Goal: Task Accomplishment & Management: Use online tool/utility

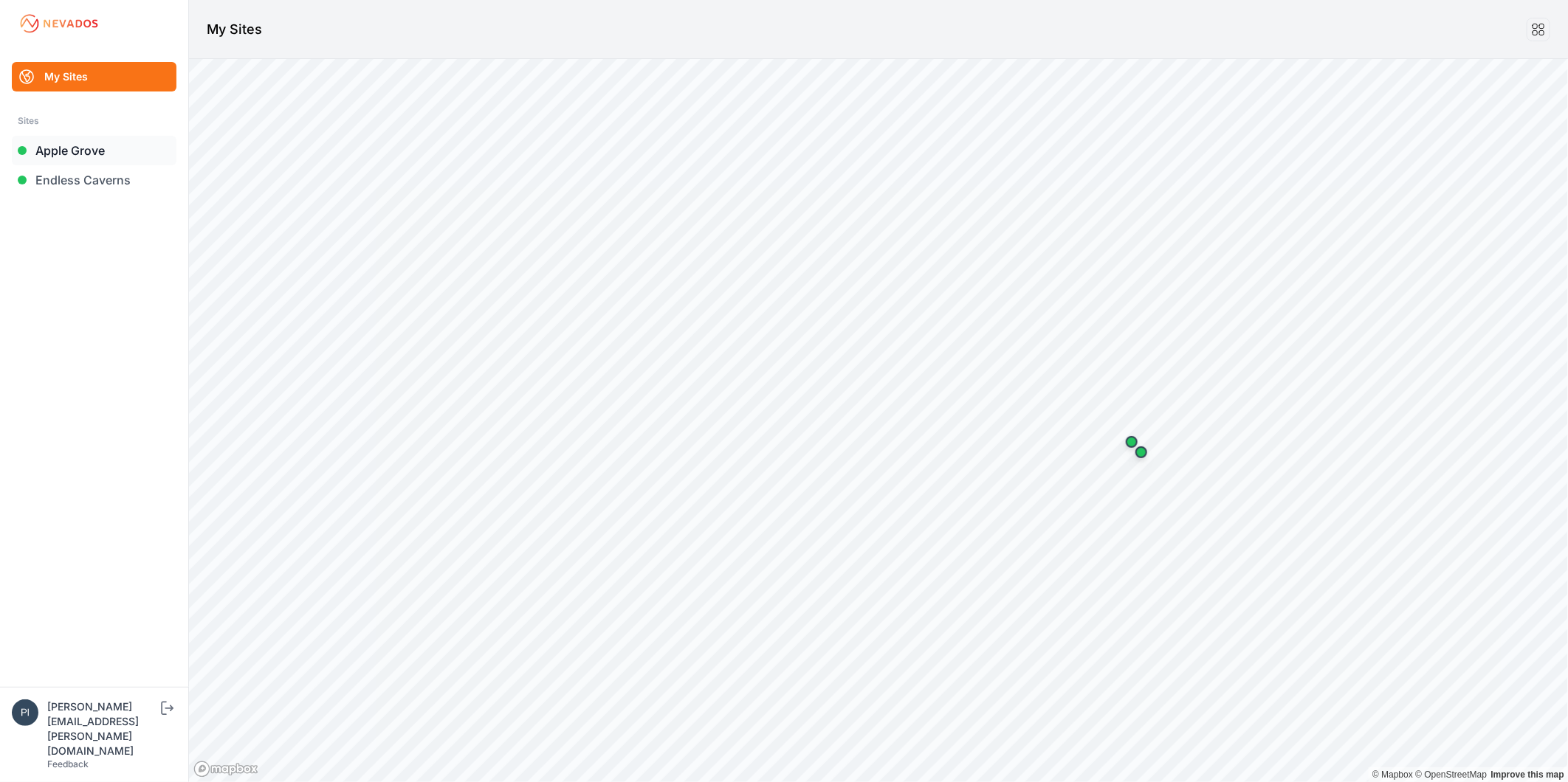
drag, startPoint x: 99, startPoint y: 145, endPoint x: 108, endPoint y: 147, distance: 9.2
click at [99, 145] on link "Apple Grove" at bounding box center [94, 150] width 164 height 29
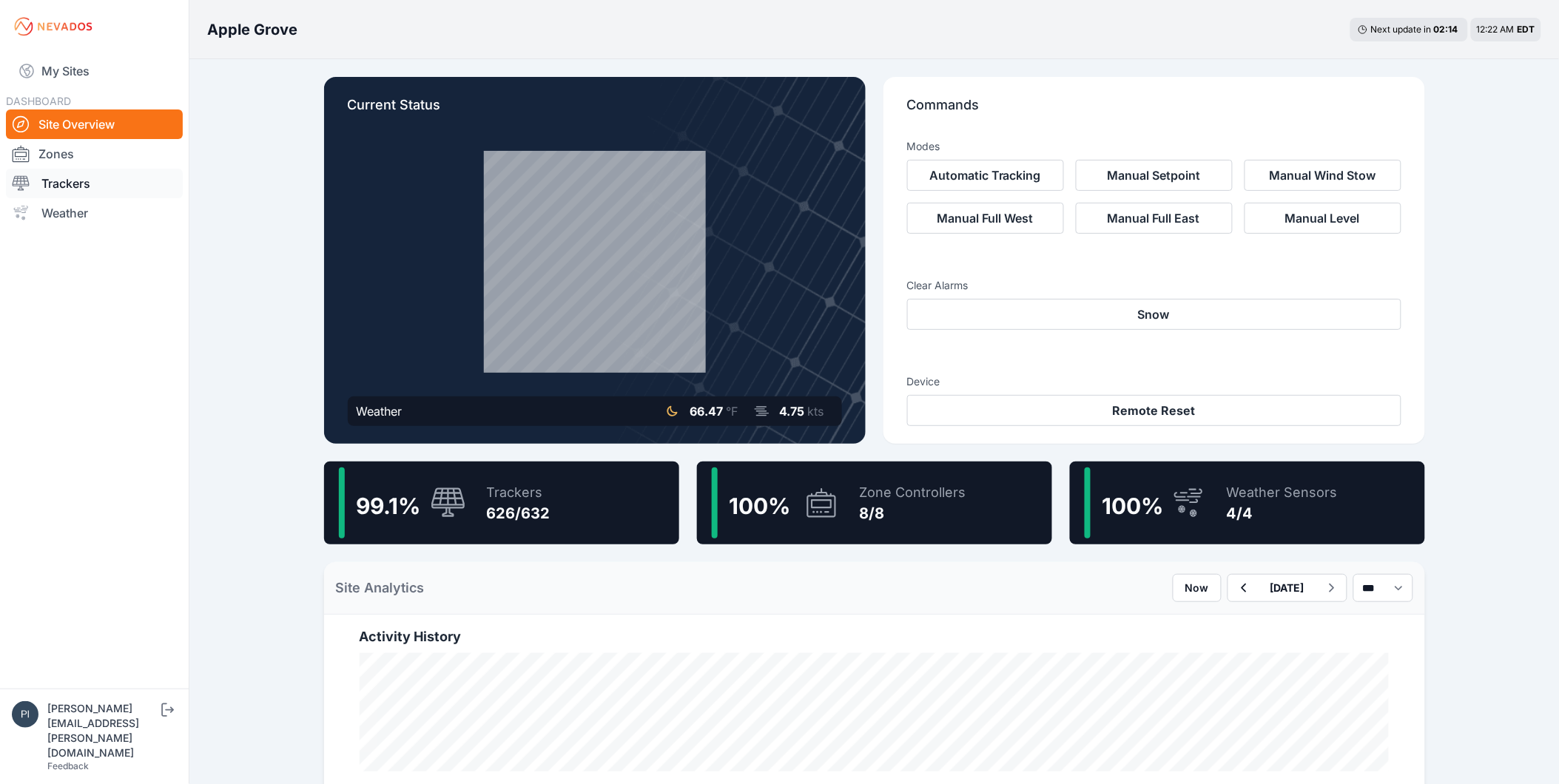
click at [85, 183] on link "Trackers" at bounding box center [95, 183] width 177 height 29
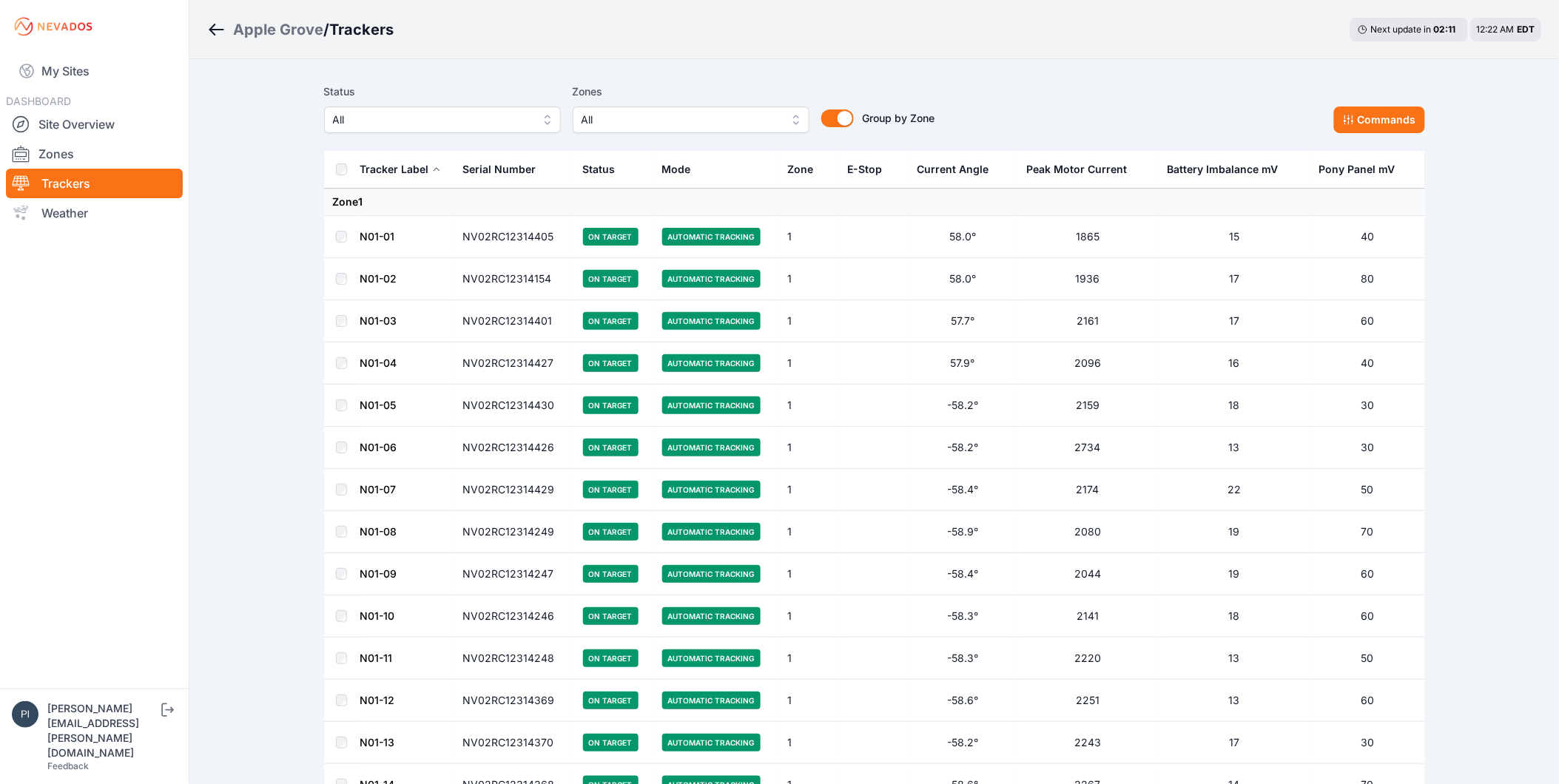
click at [510, 127] on span "All" at bounding box center [432, 119] width 199 height 18
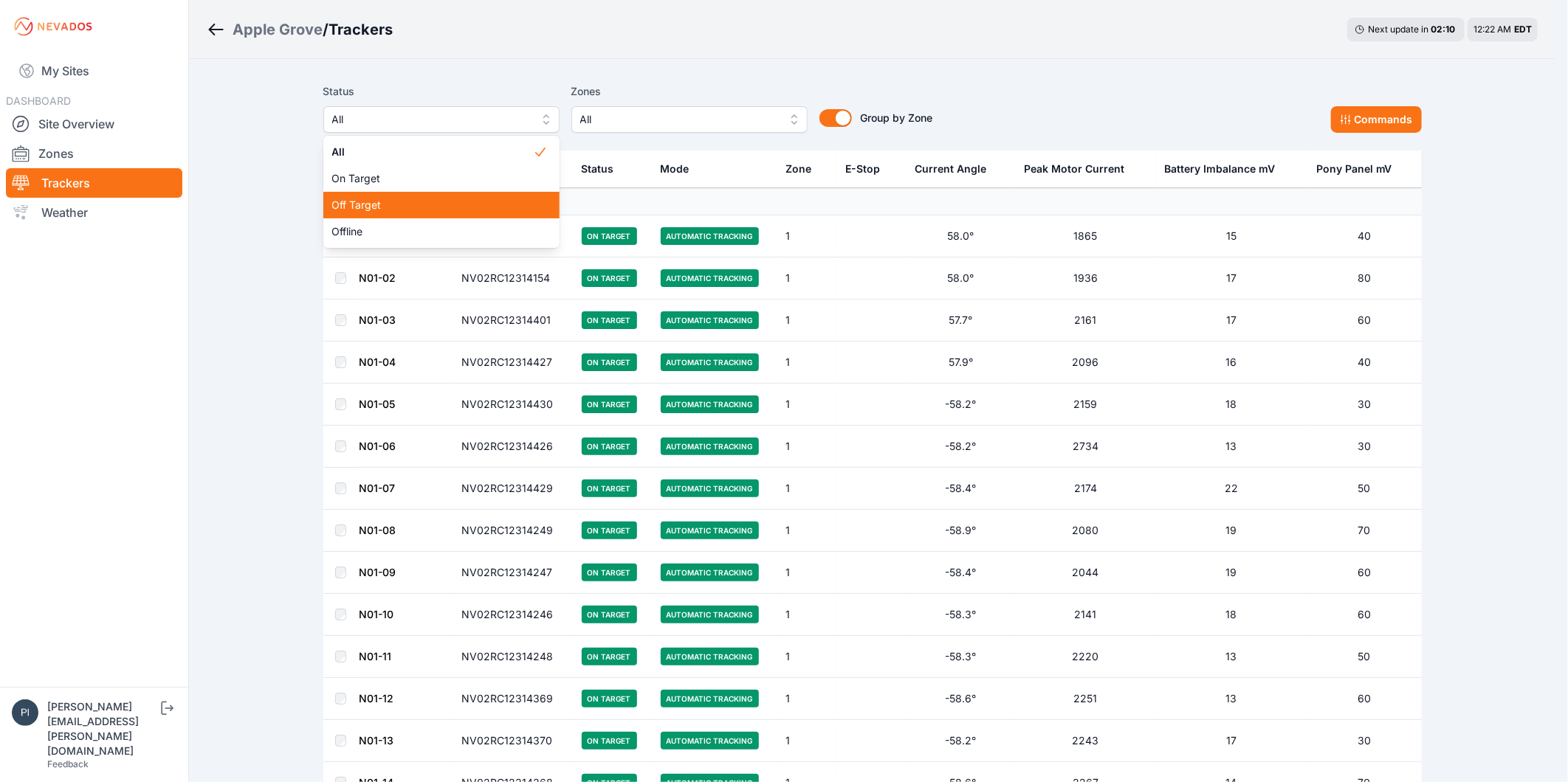
click at [477, 196] on div "Off Target" at bounding box center [442, 205] width 237 height 27
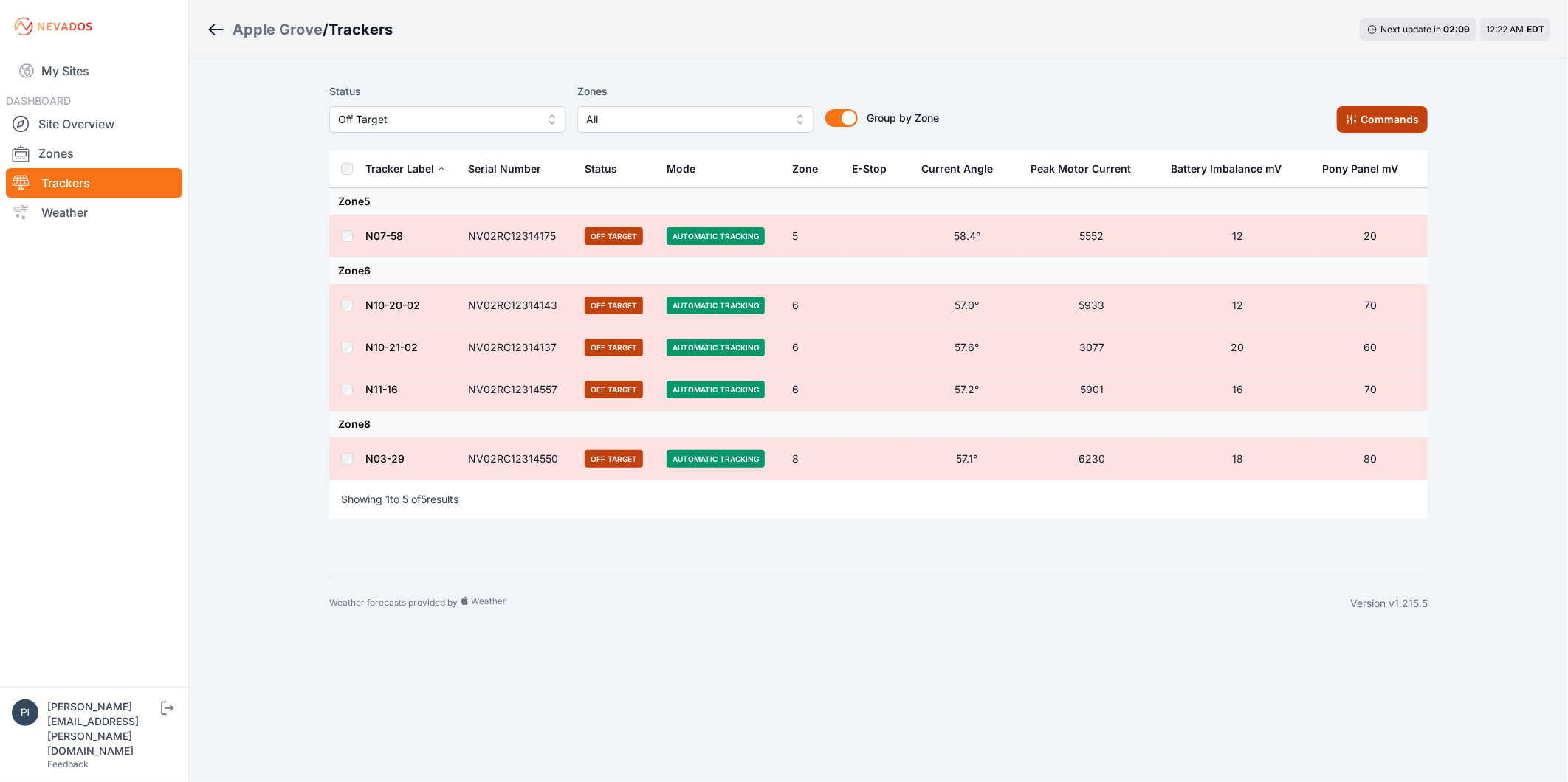
click at [1368, 124] on button "Commands" at bounding box center [1382, 119] width 91 height 27
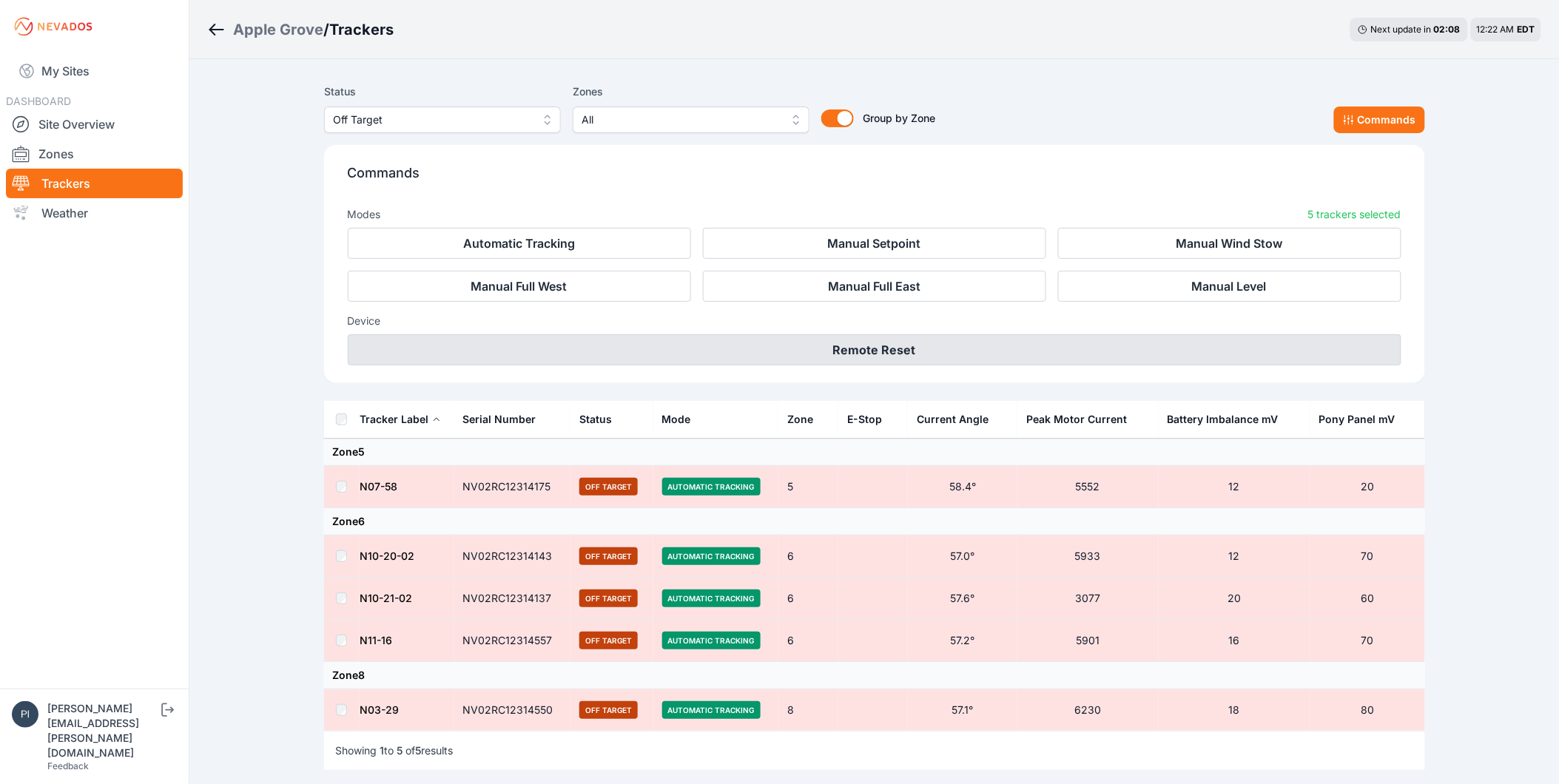
click at [955, 350] on button "Remote Reset" at bounding box center [874, 350] width 1053 height 31
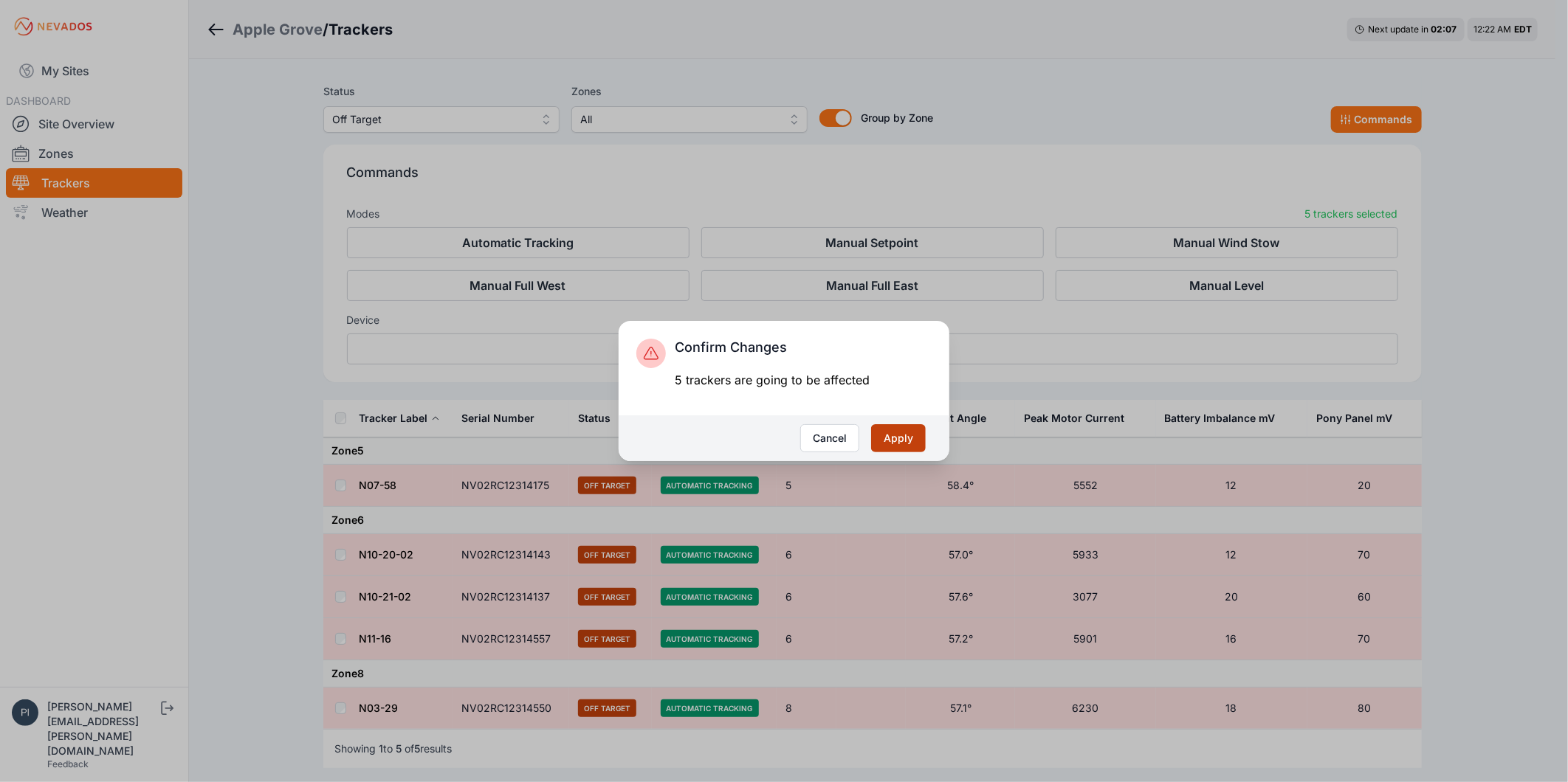
click at [905, 434] on button "Apply" at bounding box center [898, 438] width 55 height 28
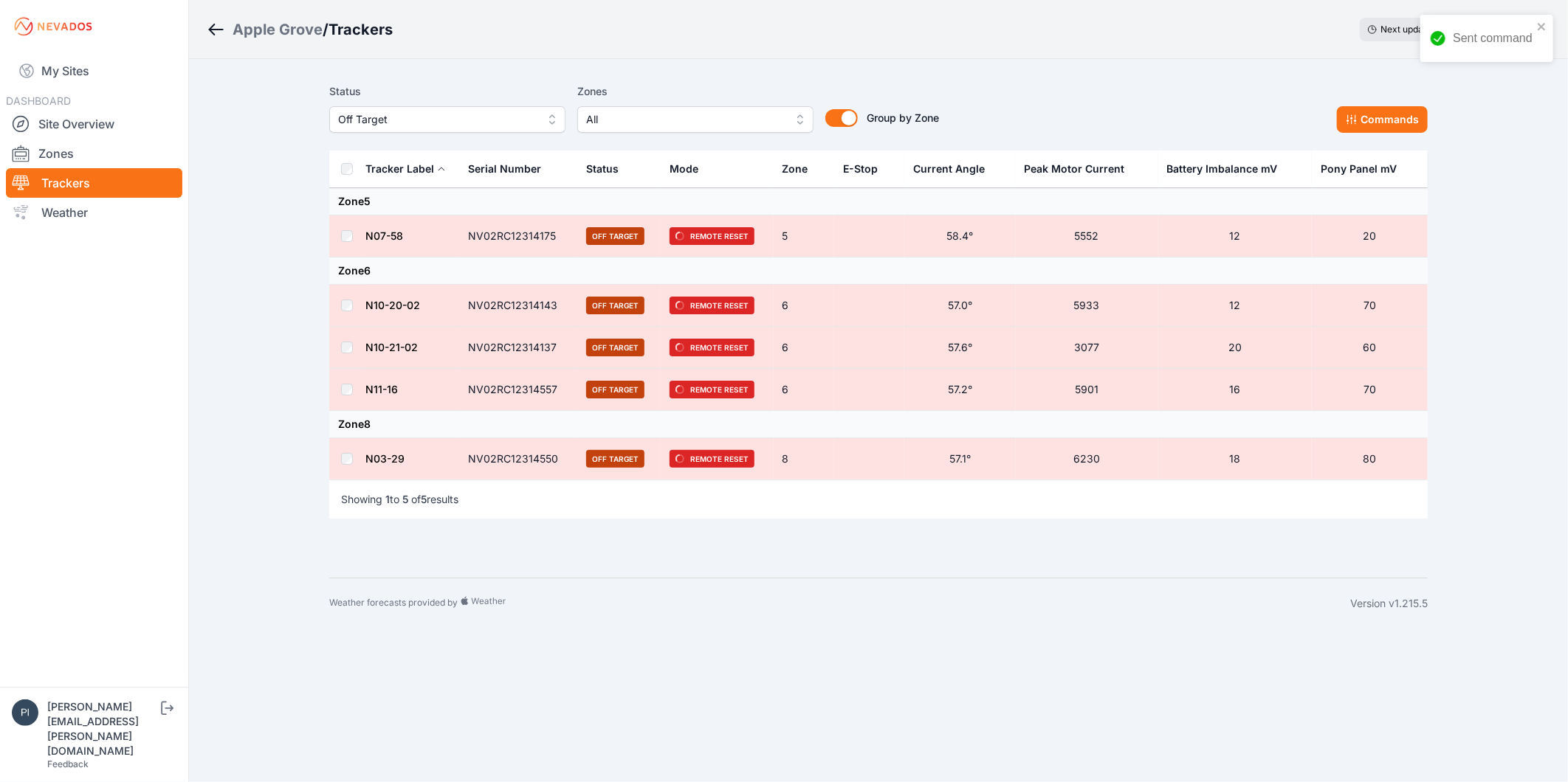
click at [448, 121] on span "Off Target" at bounding box center [437, 119] width 198 height 18
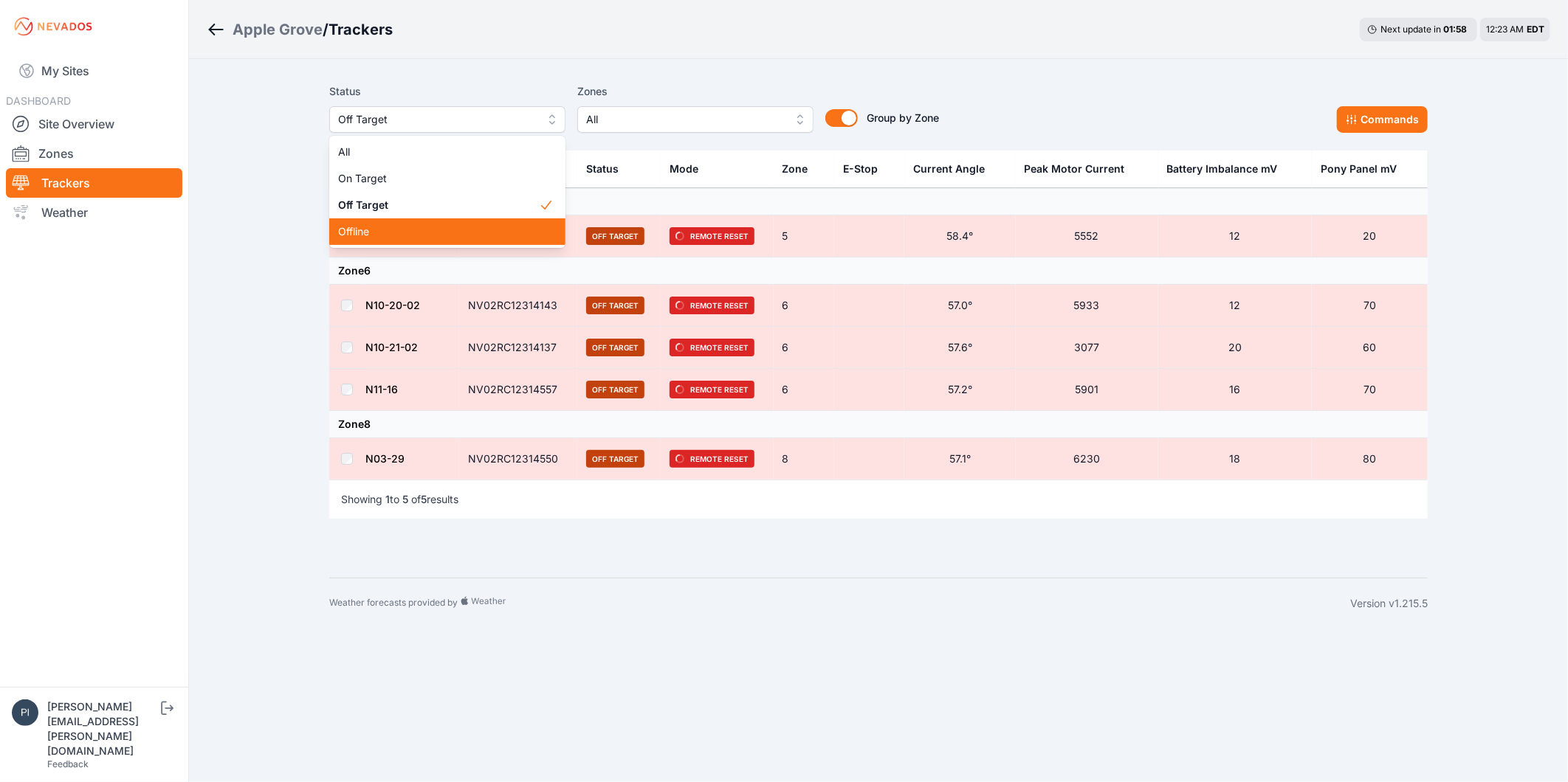
click at [425, 234] on span "Offline" at bounding box center [438, 231] width 201 height 15
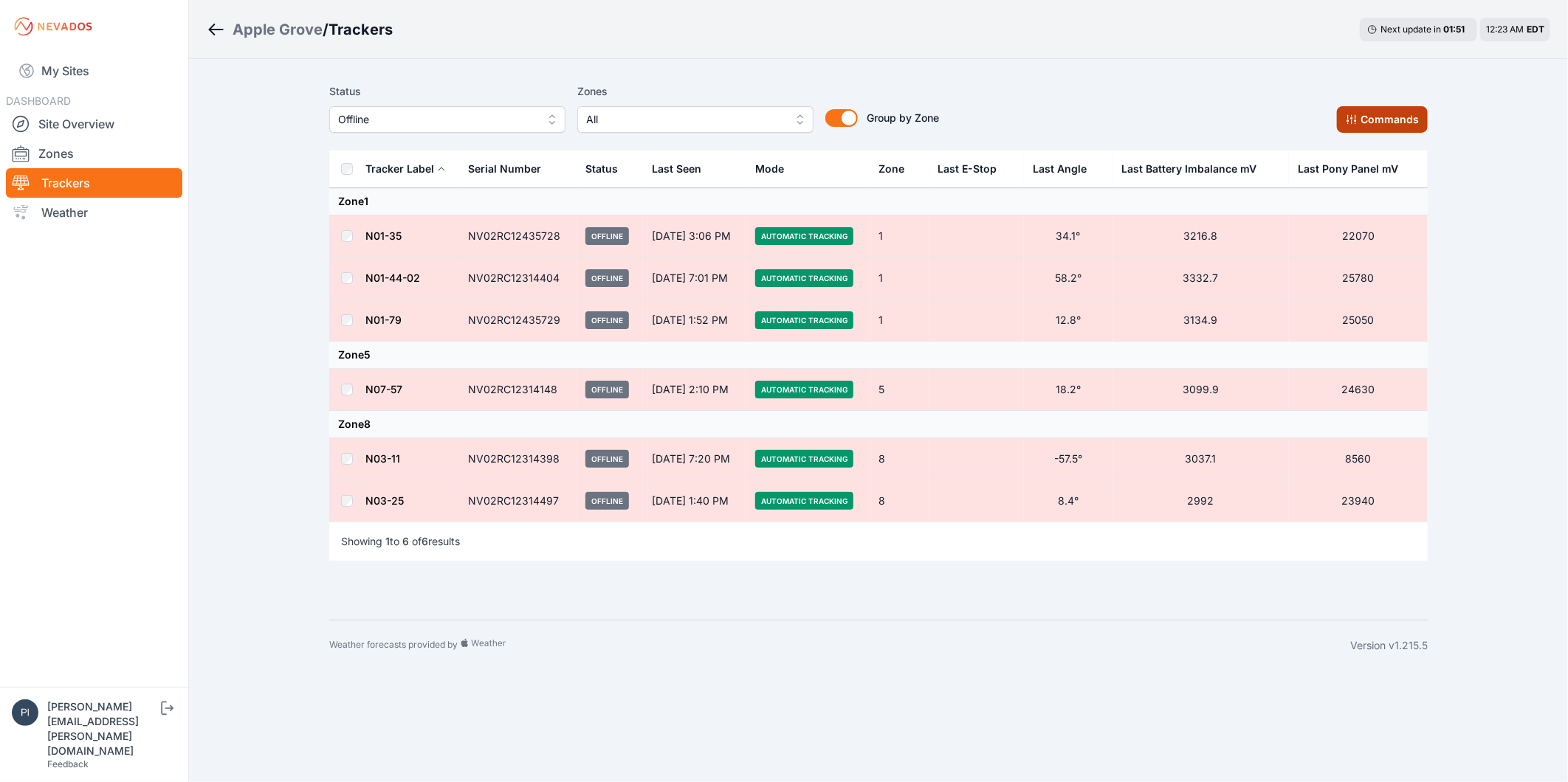
click at [1384, 122] on button "Commands" at bounding box center [1382, 119] width 91 height 27
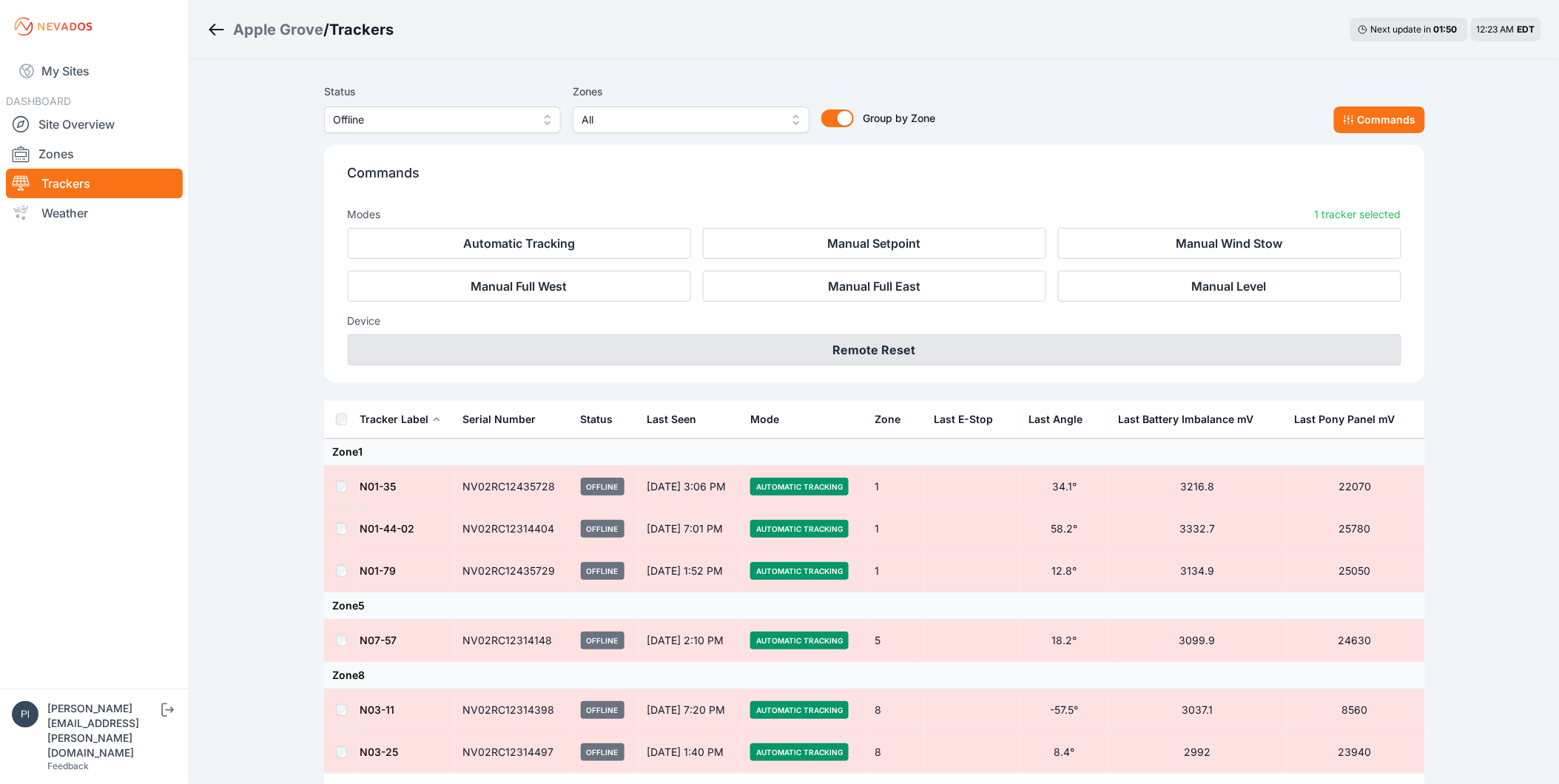
click at [920, 352] on button "Remote Reset" at bounding box center [874, 350] width 1053 height 31
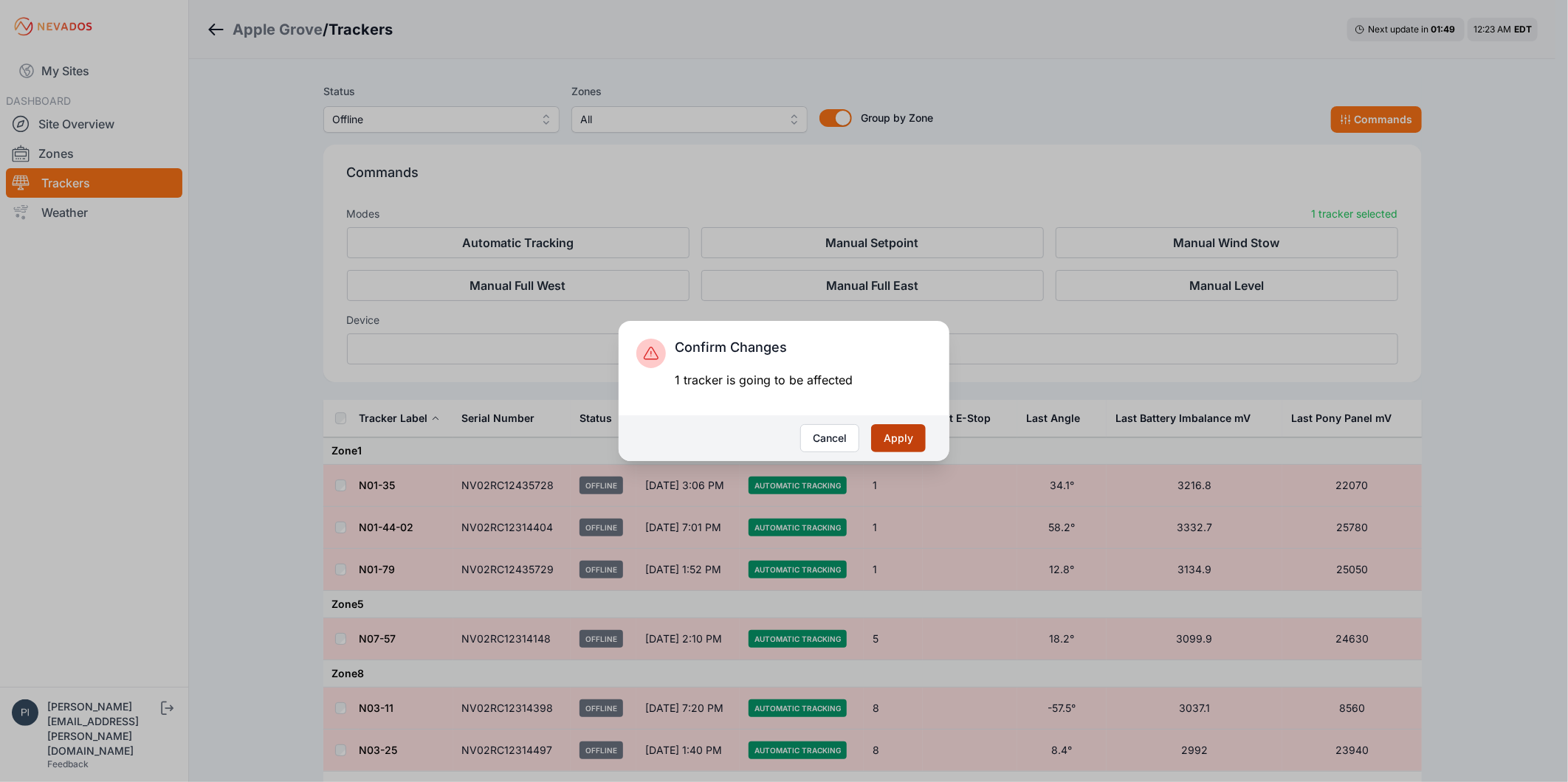
click at [905, 443] on button "Apply" at bounding box center [898, 438] width 55 height 28
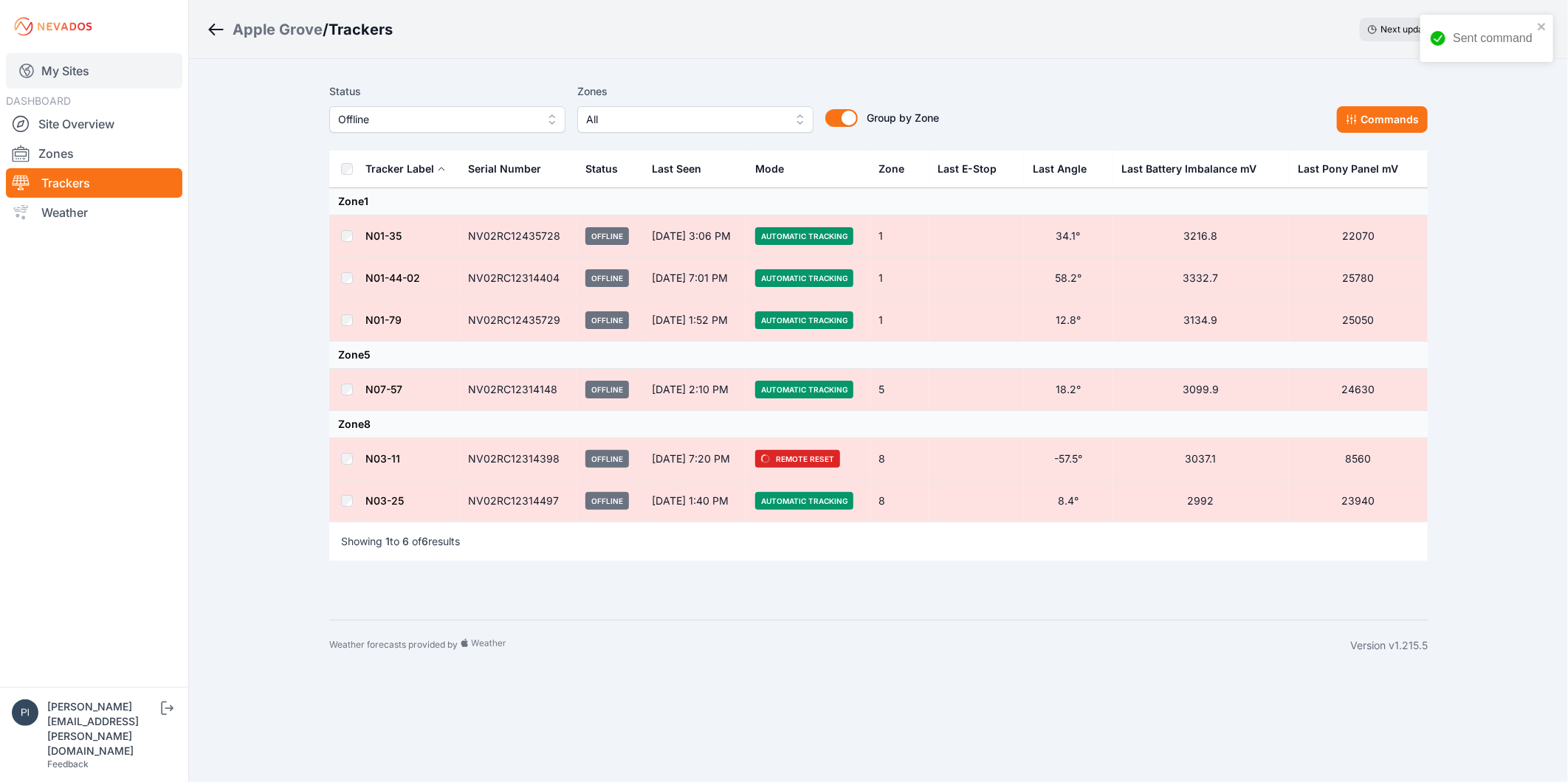
click at [61, 71] on link "My Sites" at bounding box center [94, 71] width 177 height 35
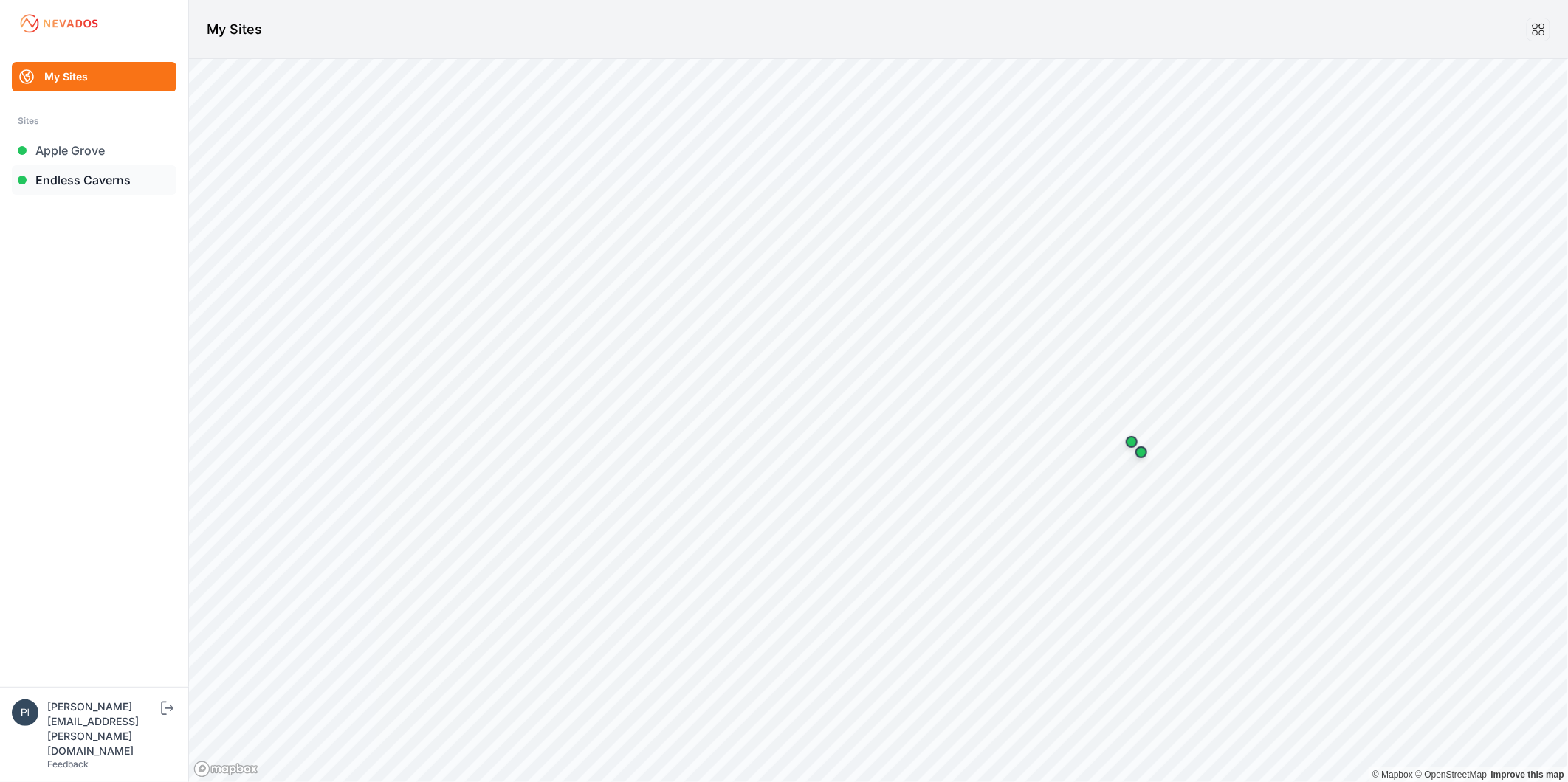
click at [111, 188] on link "Endless Caverns" at bounding box center [94, 180] width 164 height 29
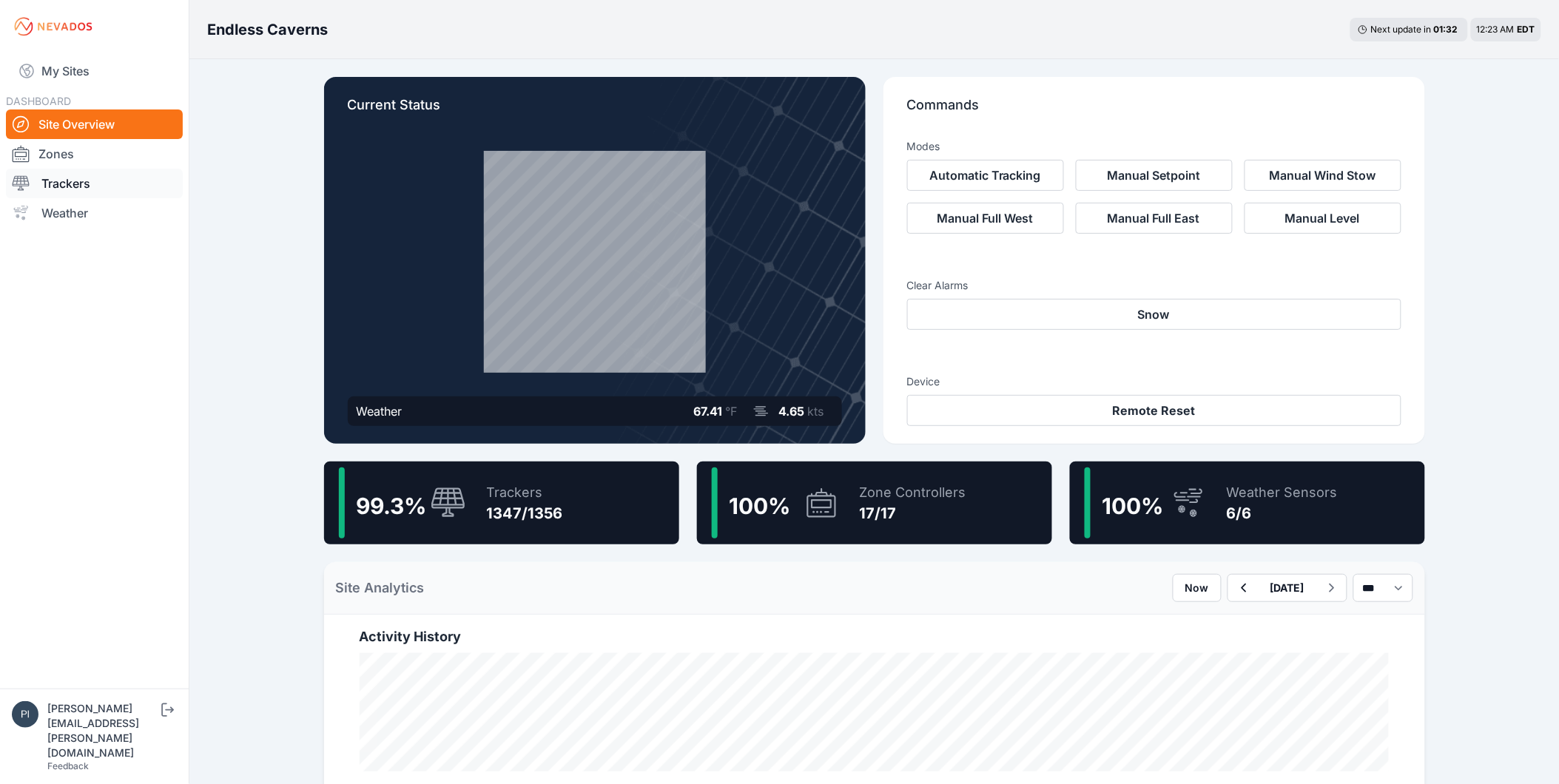
click at [98, 178] on link "Trackers" at bounding box center [95, 183] width 177 height 29
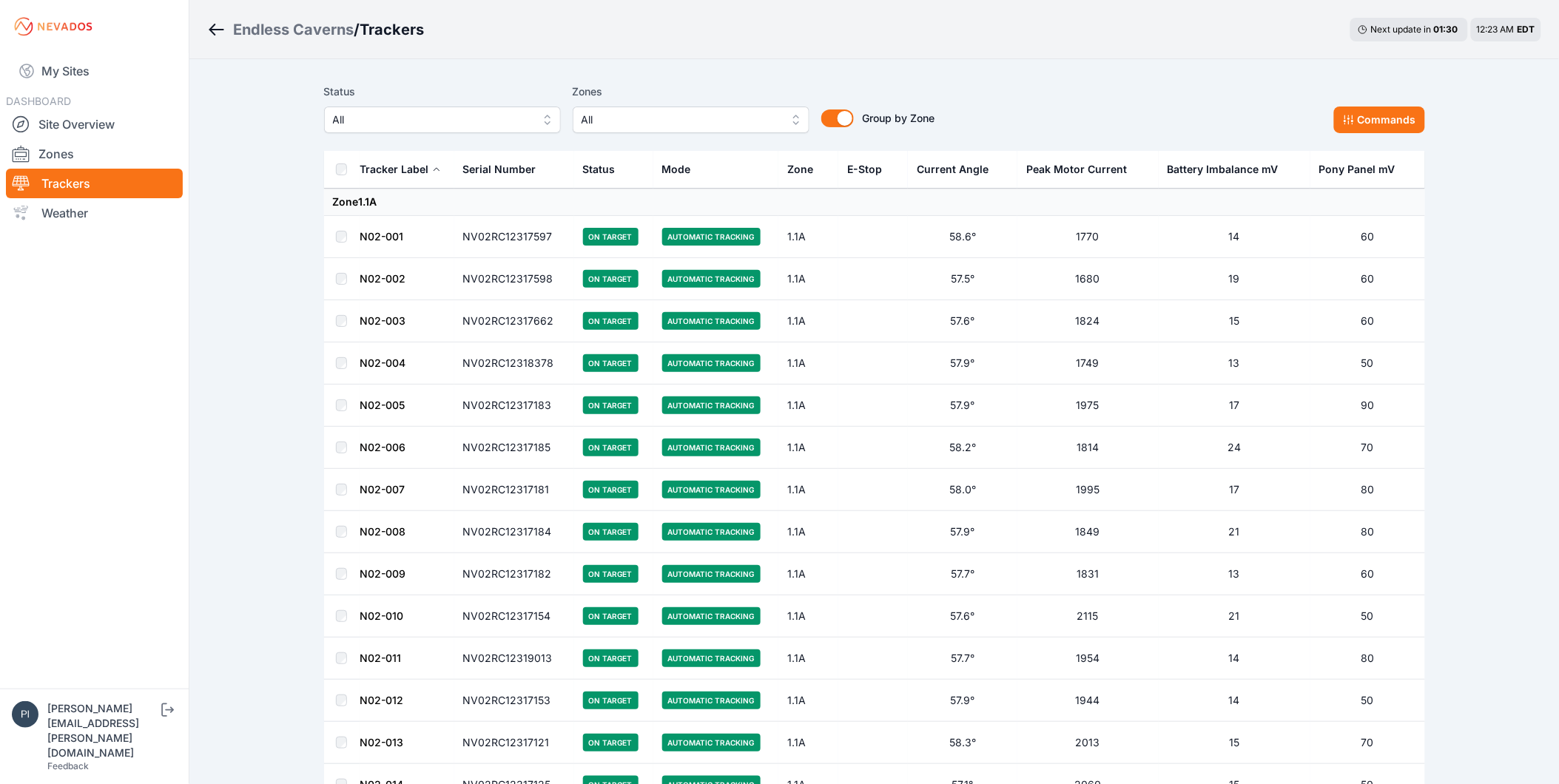
click at [392, 117] on span "All" at bounding box center [432, 119] width 199 height 18
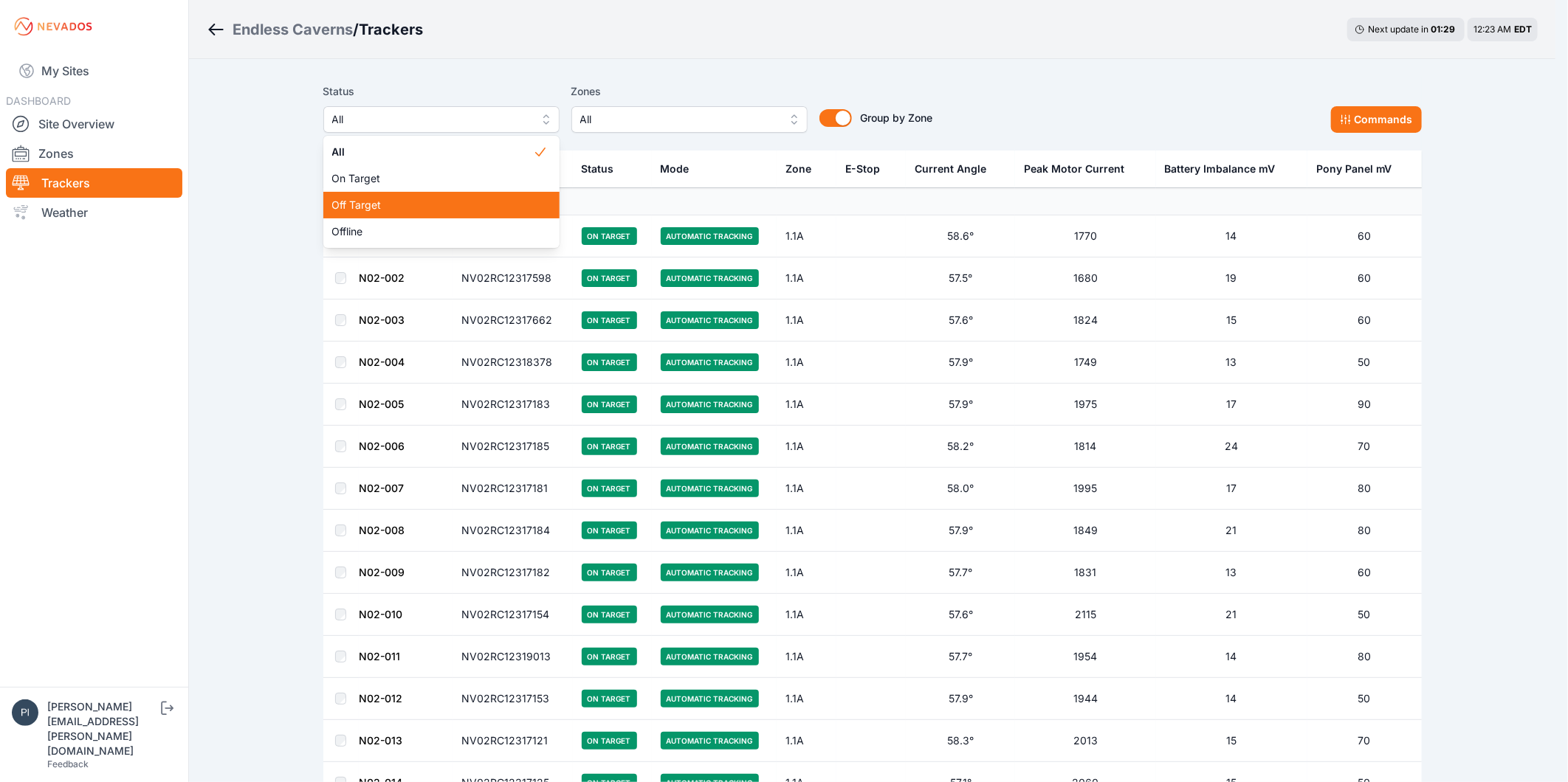
click at [395, 209] on span "Off Target" at bounding box center [433, 205] width 201 height 15
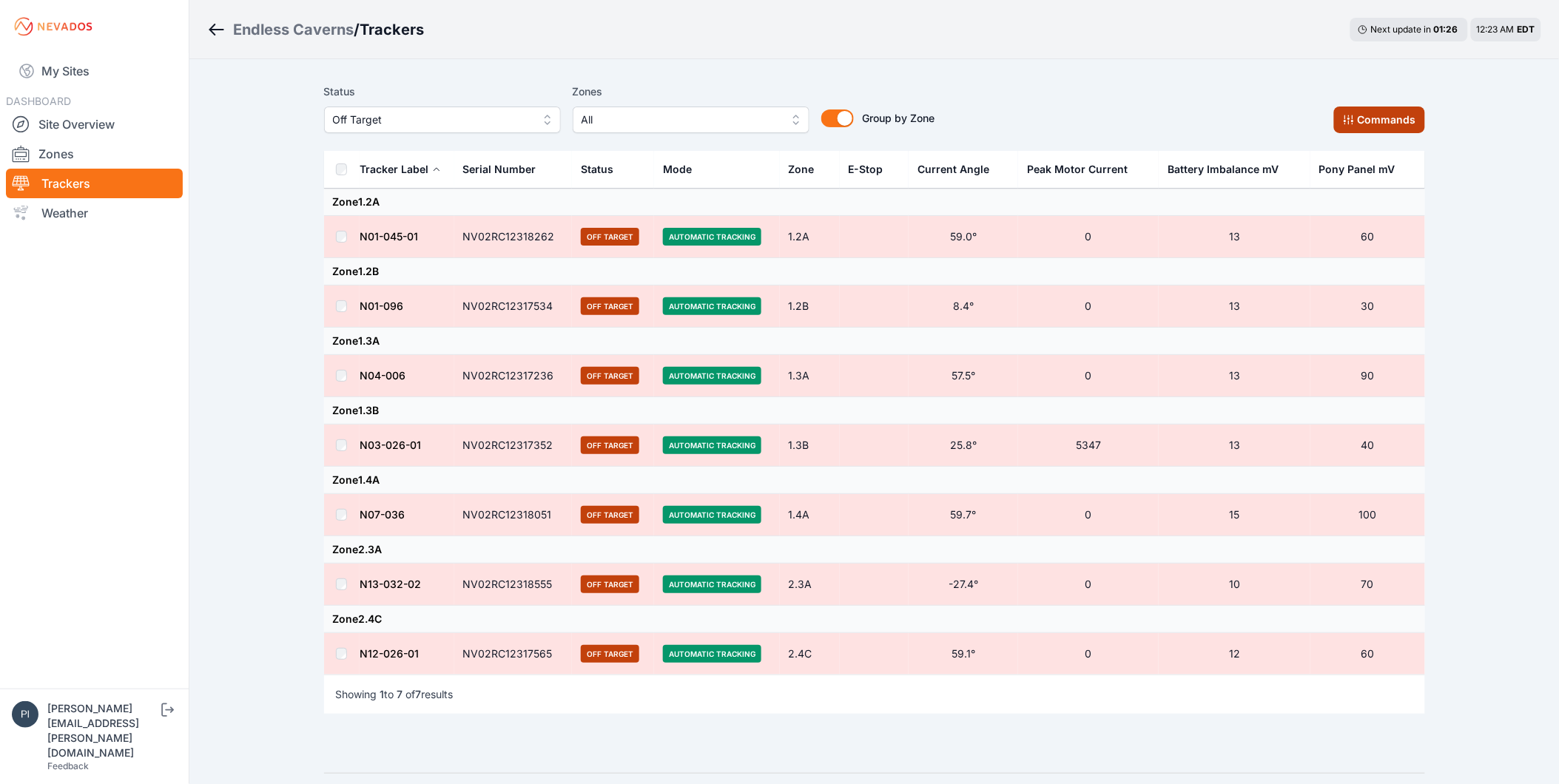
click at [1374, 123] on button "Commands" at bounding box center [1380, 119] width 91 height 27
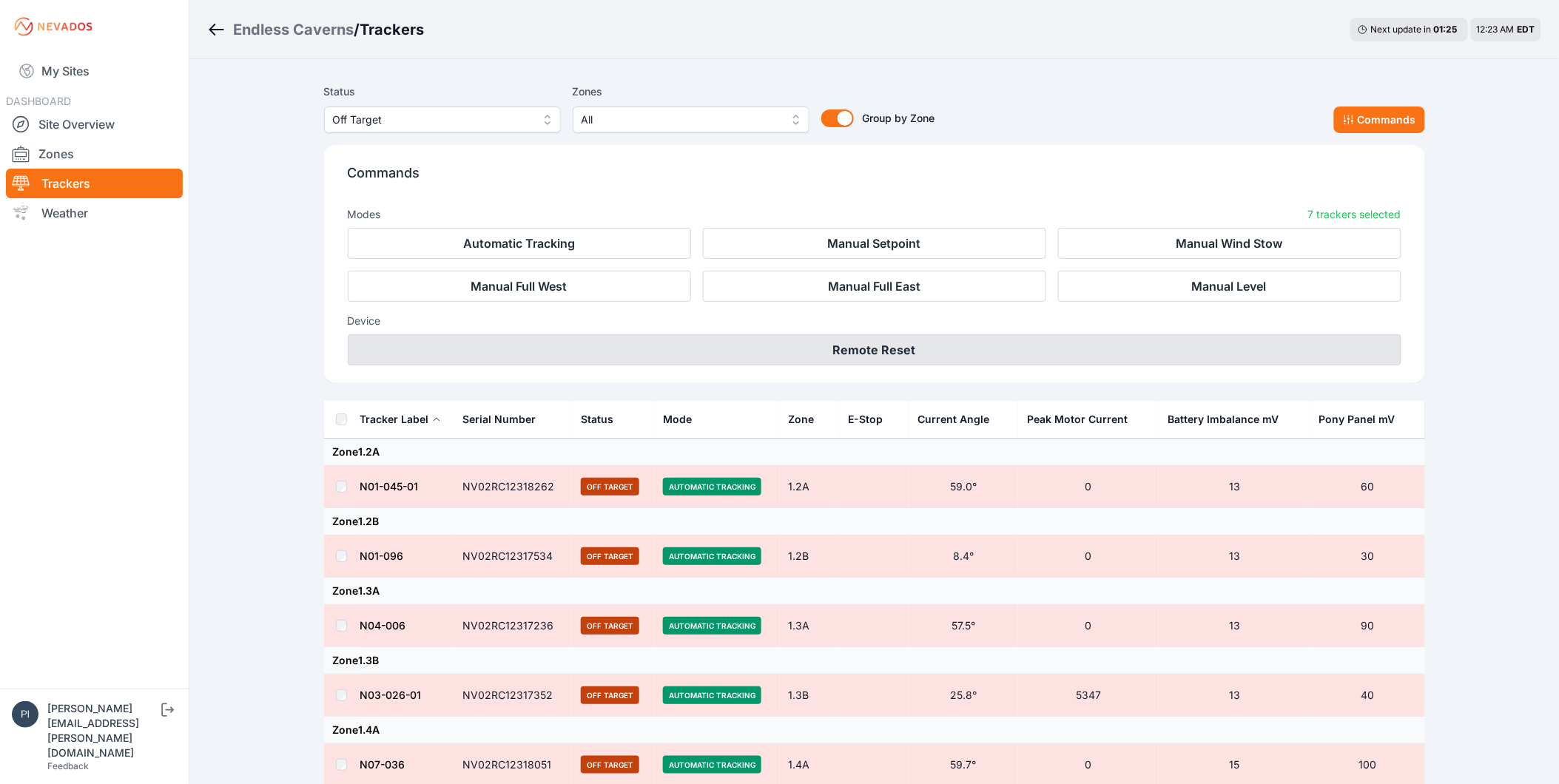
click at [900, 346] on button "Remote Reset" at bounding box center [874, 350] width 1053 height 31
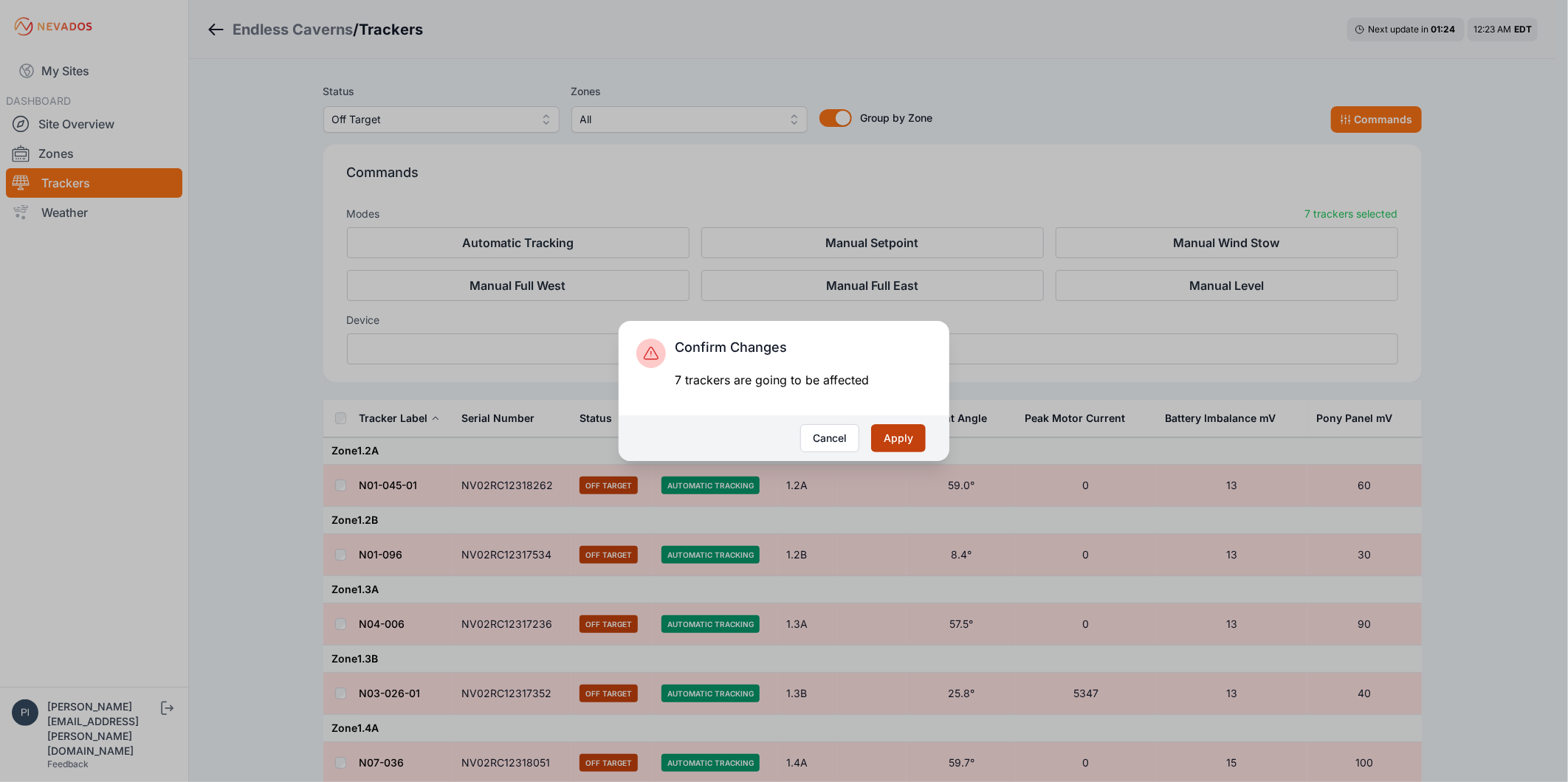
click at [911, 434] on button "Apply" at bounding box center [898, 438] width 55 height 28
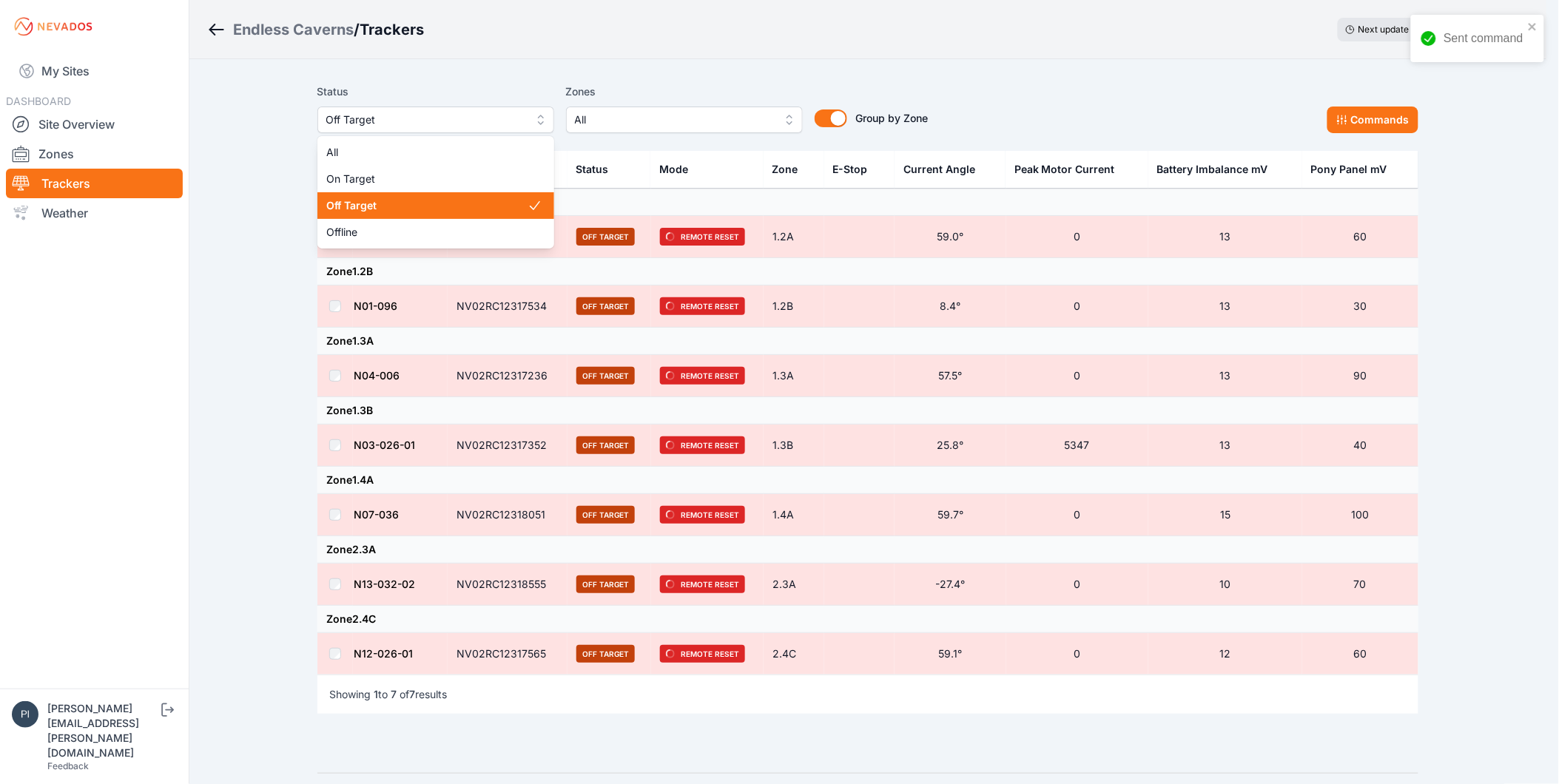
click at [366, 116] on span "Off Target" at bounding box center [426, 119] width 199 height 18
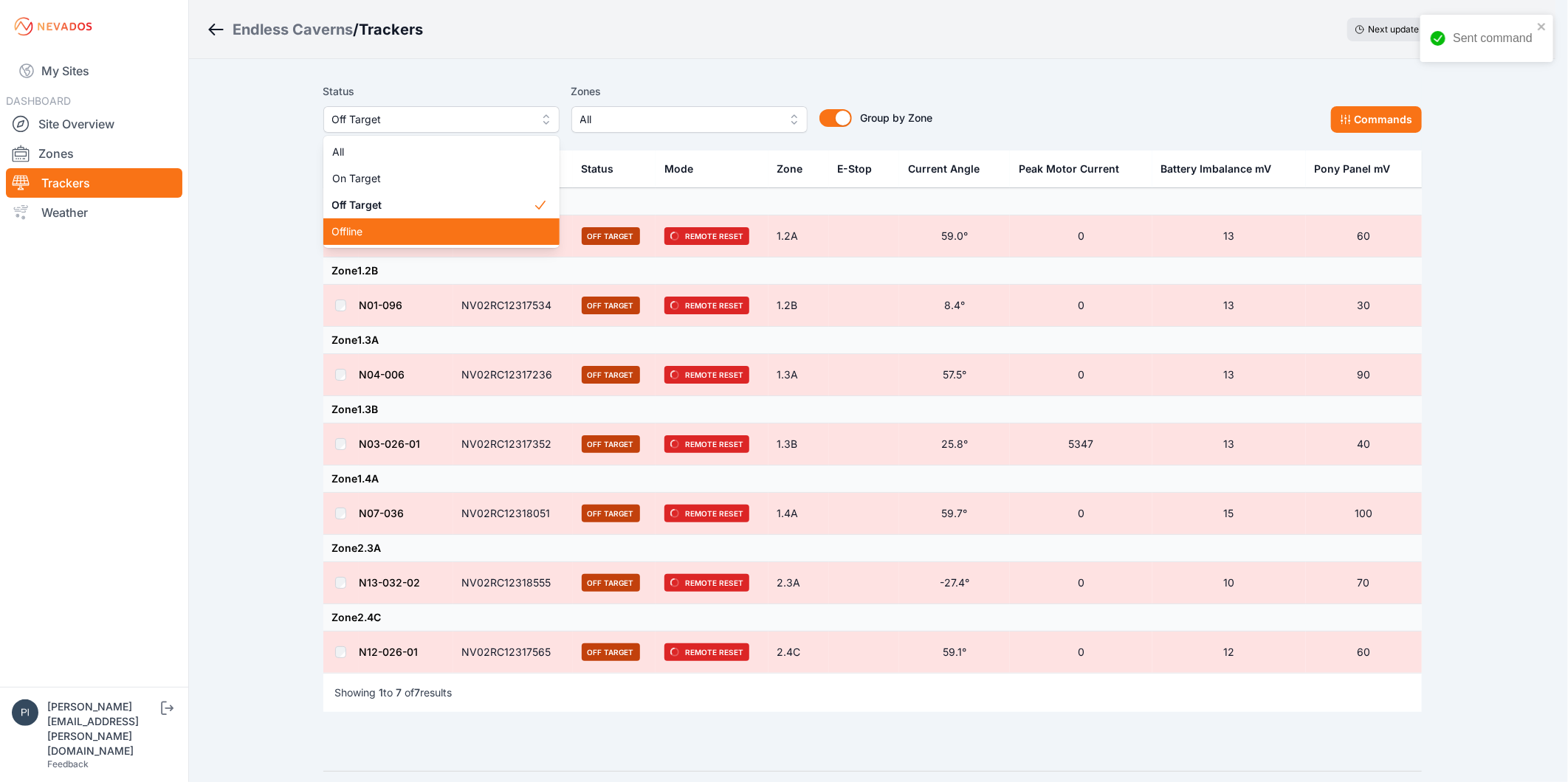
click at [380, 231] on span "Offline" at bounding box center [433, 231] width 201 height 15
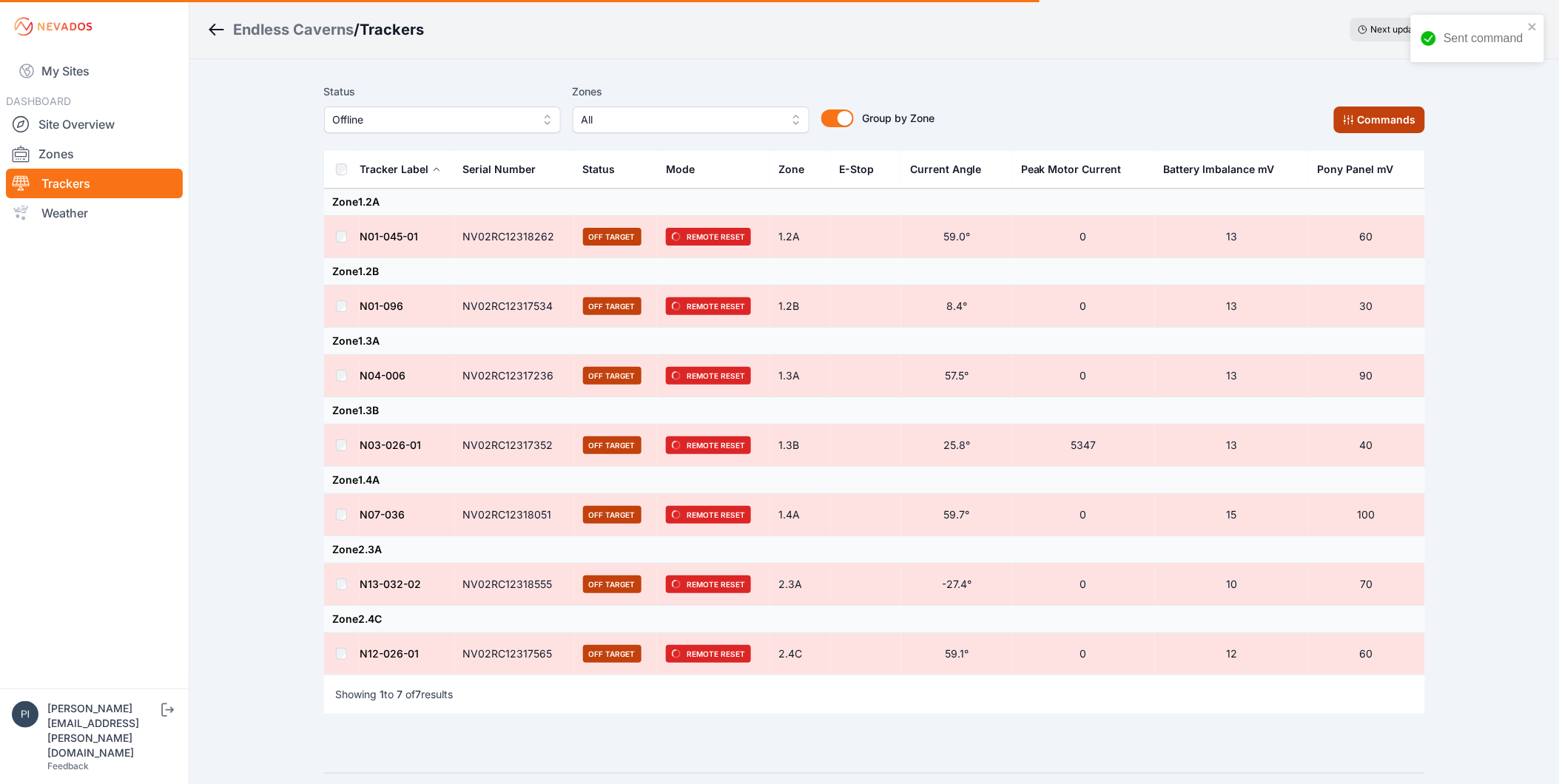
click at [1407, 122] on button "Commands" at bounding box center [1380, 119] width 91 height 27
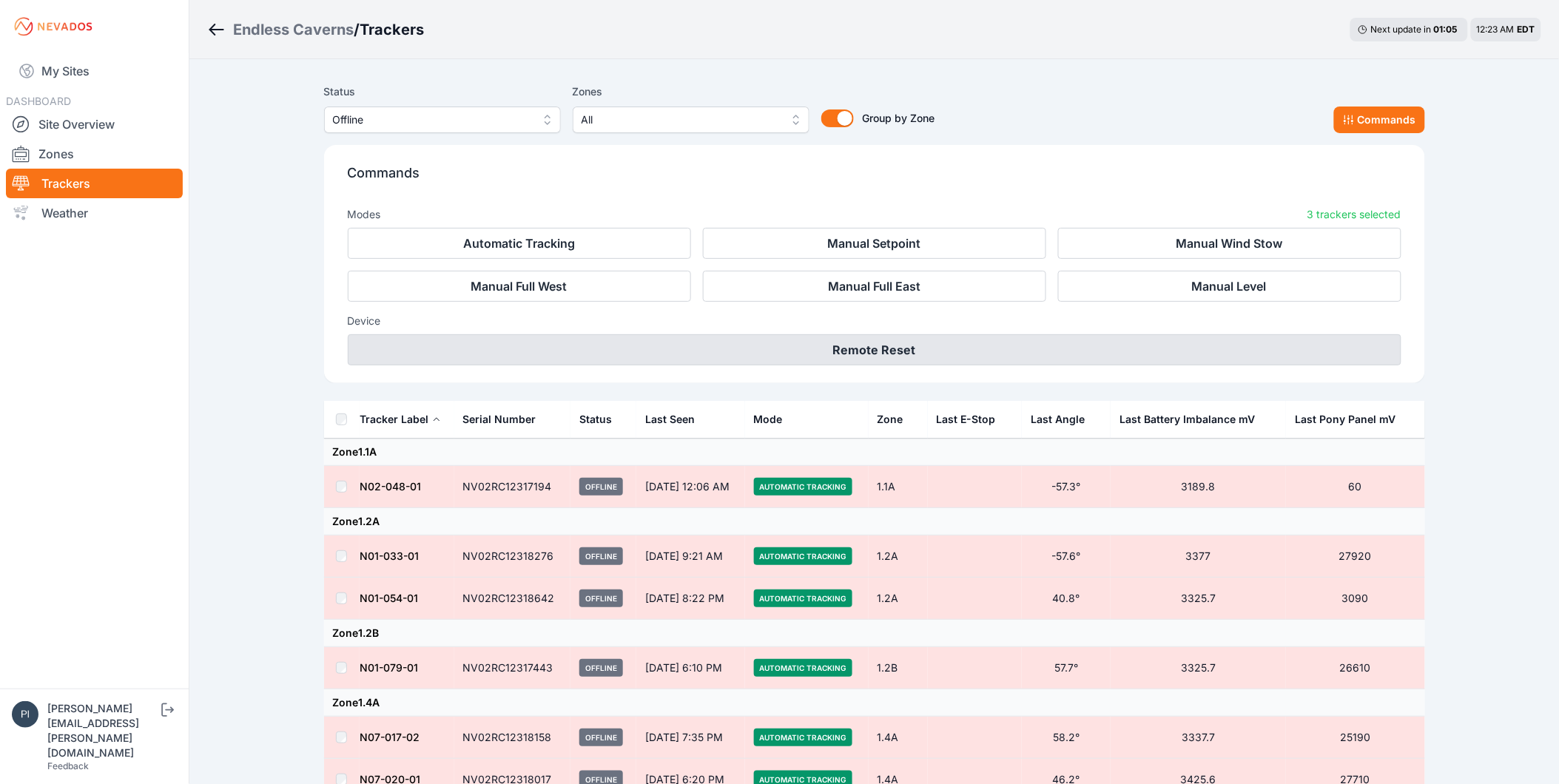
click at [874, 357] on button "Remote Reset" at bounding box center [874, 350] width 1053 height 31
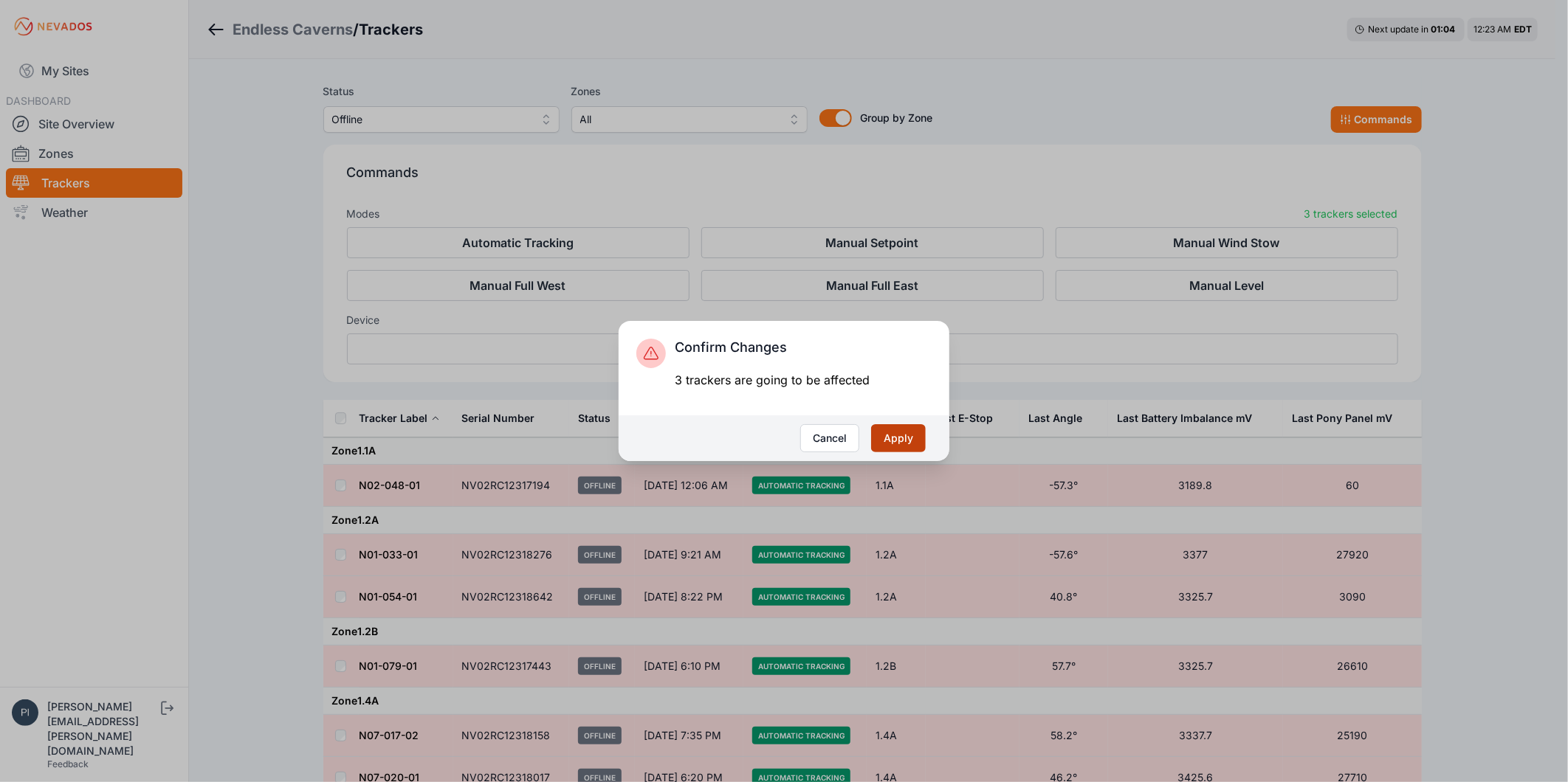
click at [904, 448] on button "Apply" at bounding box center [898, 438] width 55 height 28
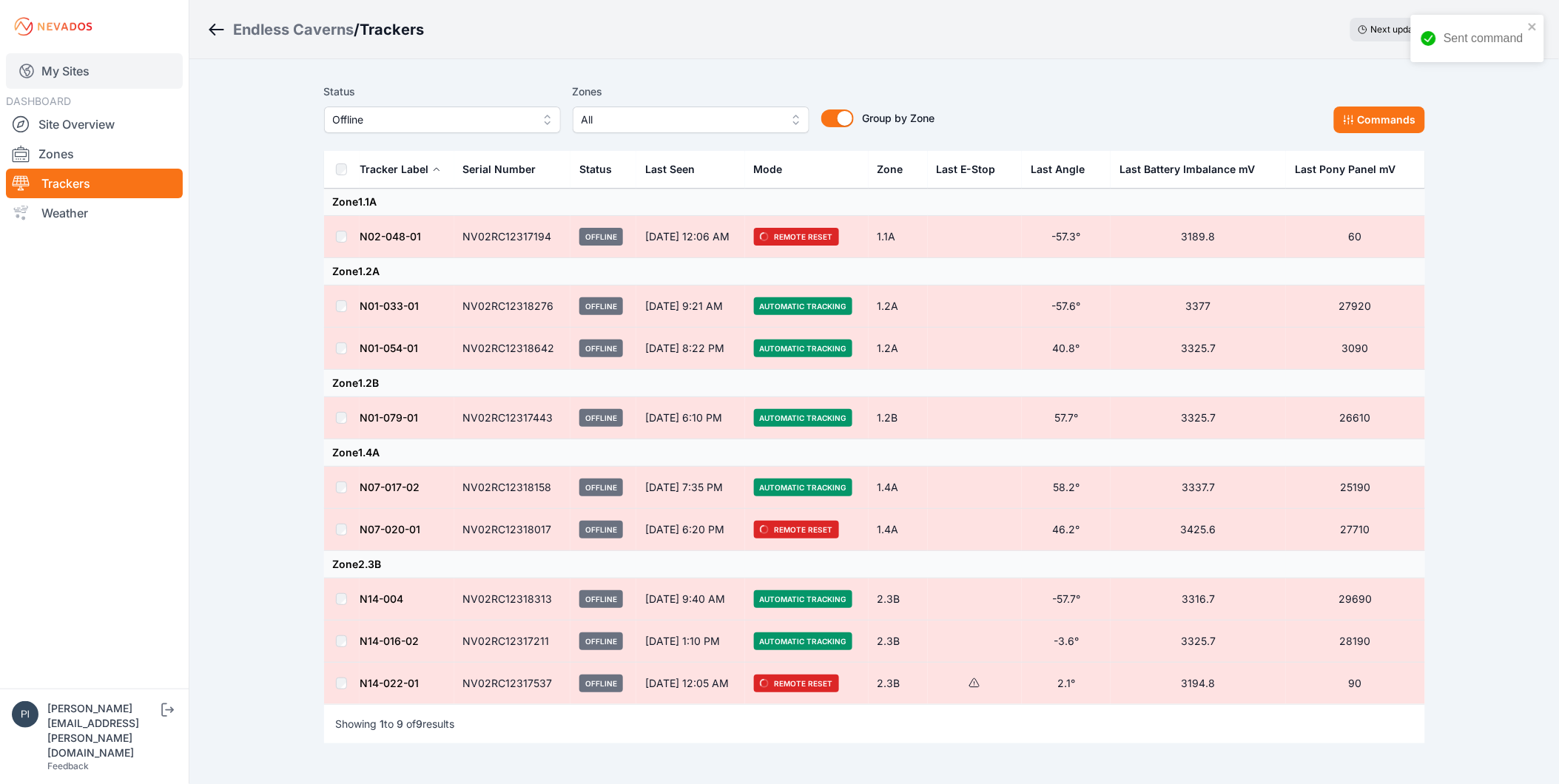
click at [69, 68] on link "My Sites" at bounding box center [95, 71] width 177 height 35
